Goal: Find specific page/section: Find specific page/section

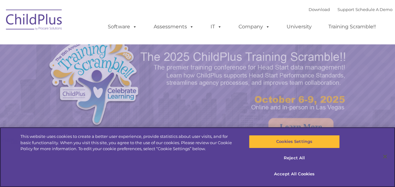
select select "MEDIUM"
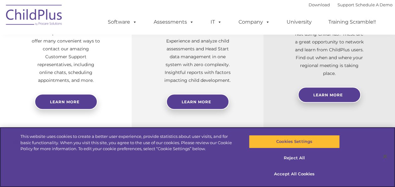
scroll to position [305, 0]
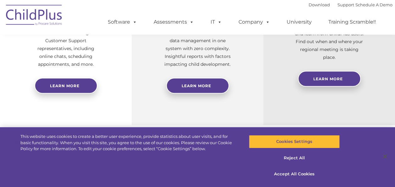
click at [16, 18] on img at bounding box center [34, 15] width 63 height 31
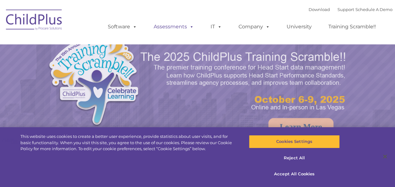
select select "MEDIUM"
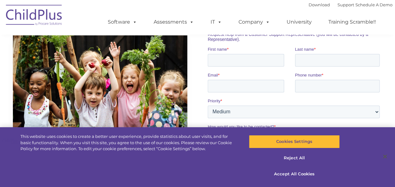
scroll to position [442, 0]
click at [313, 8] on div "Download Support | Schedule A Demo " at bounding box center [350, 4] width 84 height 9
